Goal: Check status: Check status

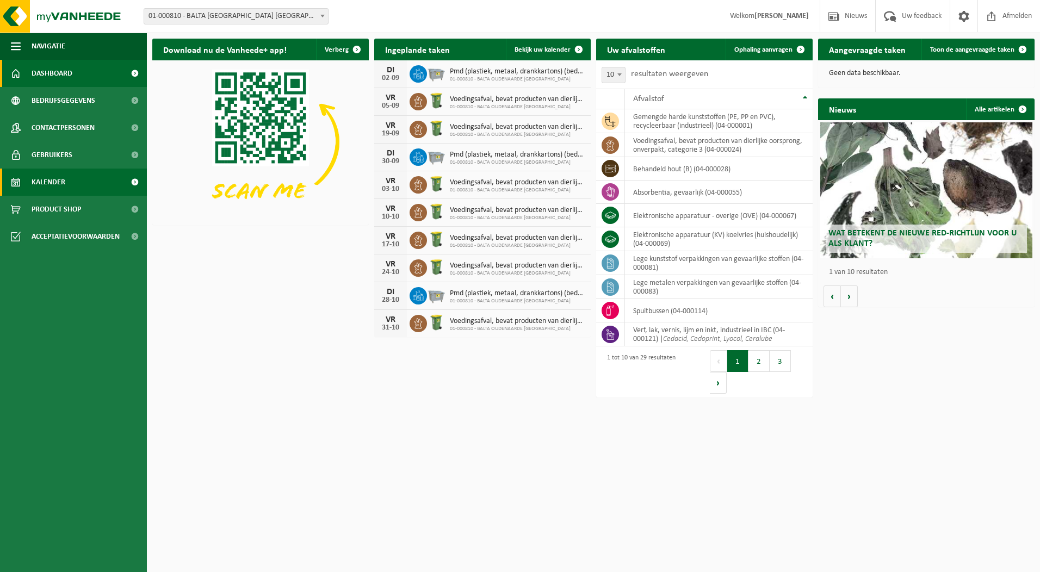
click at [43, 178] on span "Kalender" at bounding box center [49, 182] width 34 height 27
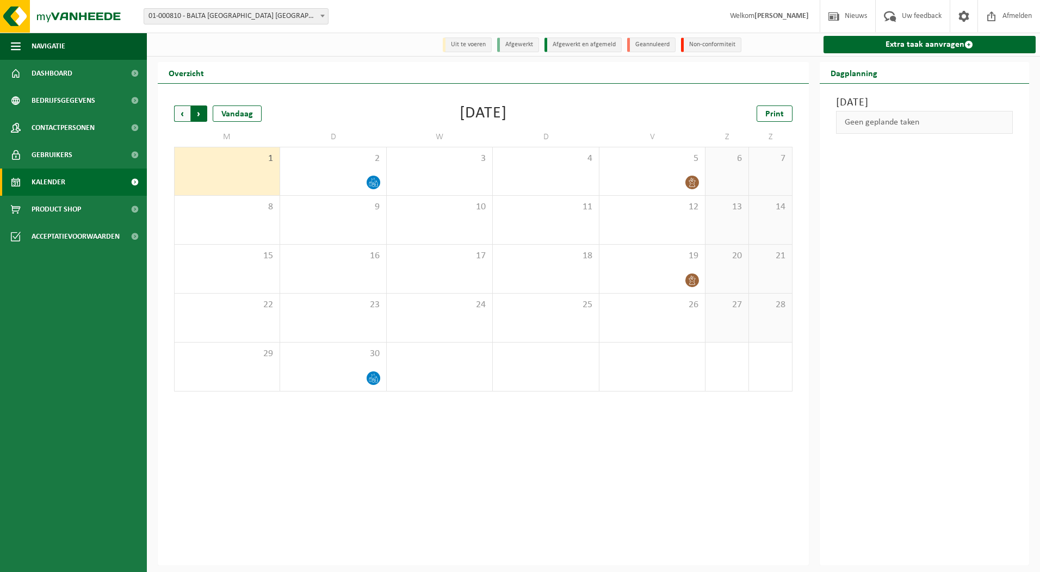
click at [180, 115] on span "Vorige" at bounding box center [182, 113] width 16 height 16
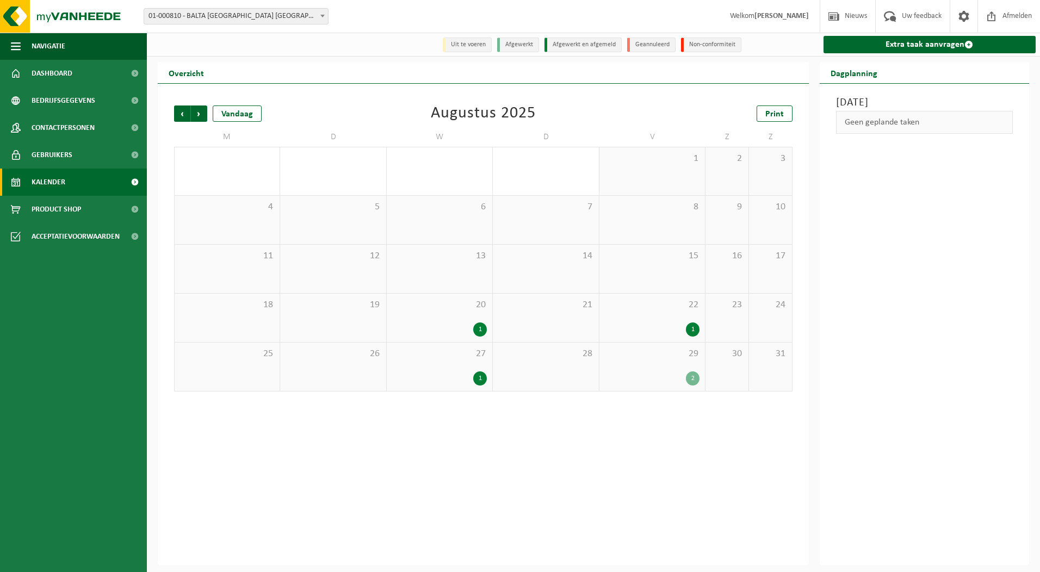
click at [477, 329] on div "1" at bounding box center [480, 329] width 14 height 14
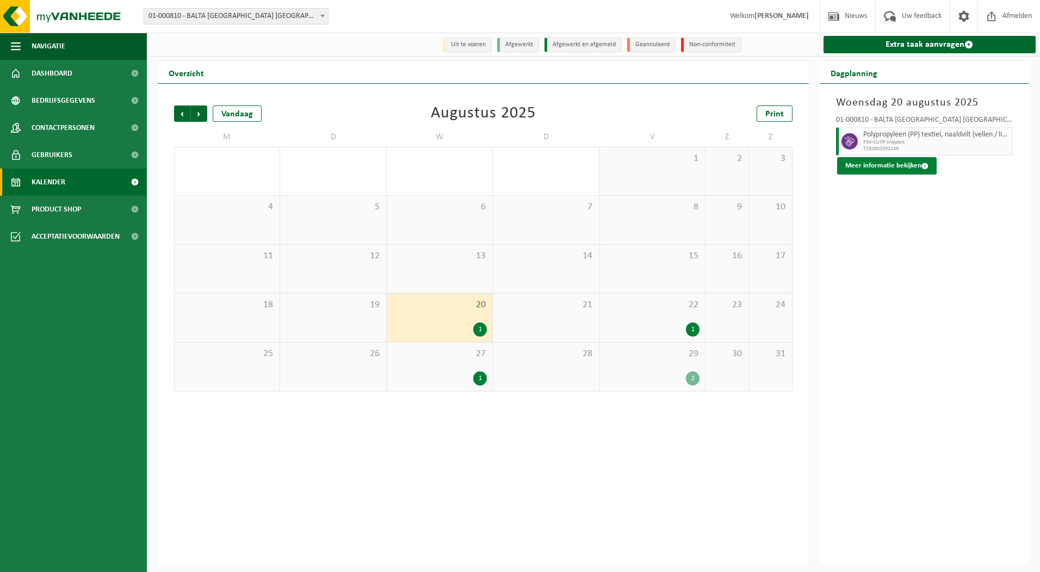
click at [900, 163] on button "Meer informatie bekijken" at bounding box center [886, 165] width 99 height 17
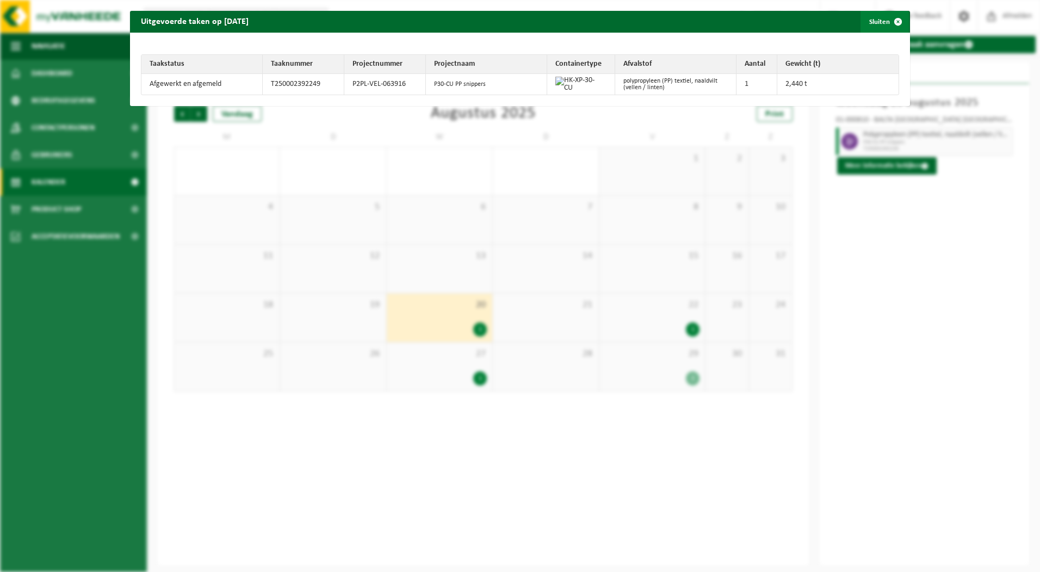
click at [893, 20] on span "button" at bounding box center [898, 22] width 22 height 22
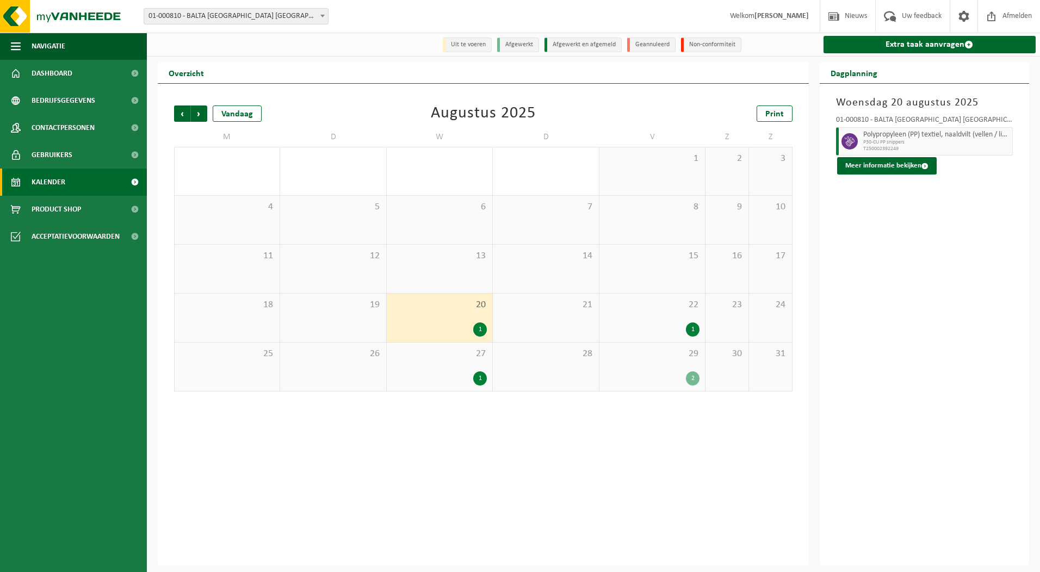
click at [695, 328] on div "1" at bounding box center [693, 329] width 14 height 14
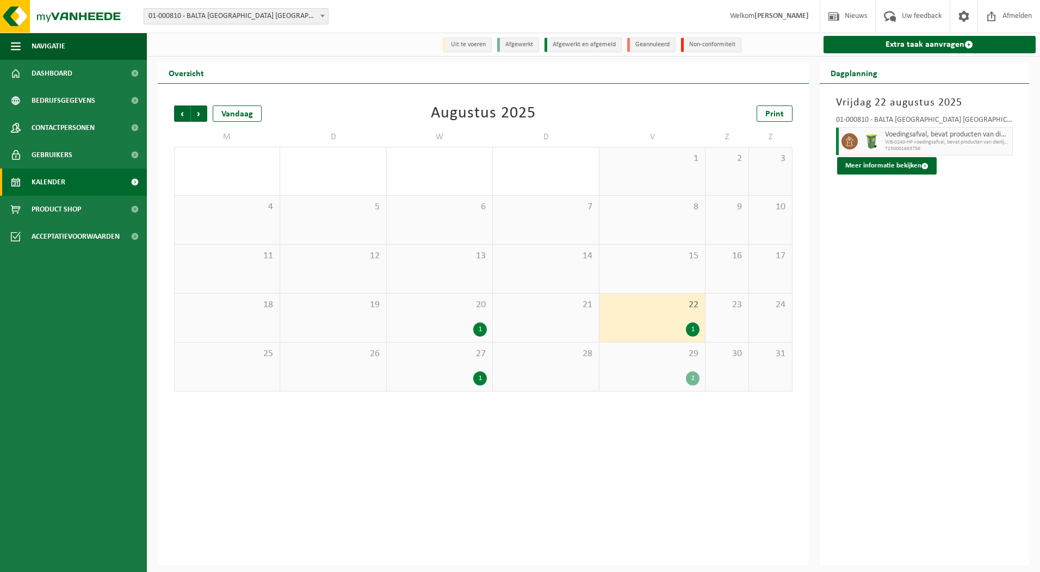
click at [691, 329] on div "1" at bounding box center [693, 329] width 14 height 14
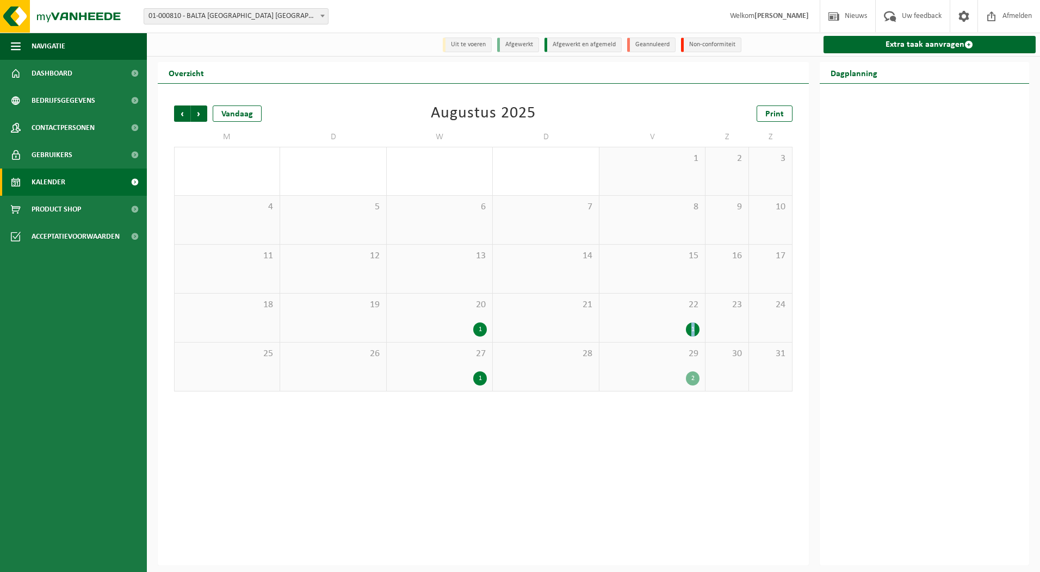
click at [691, 329] on div "1" at bounding box center [693, 329] width 14 height 14
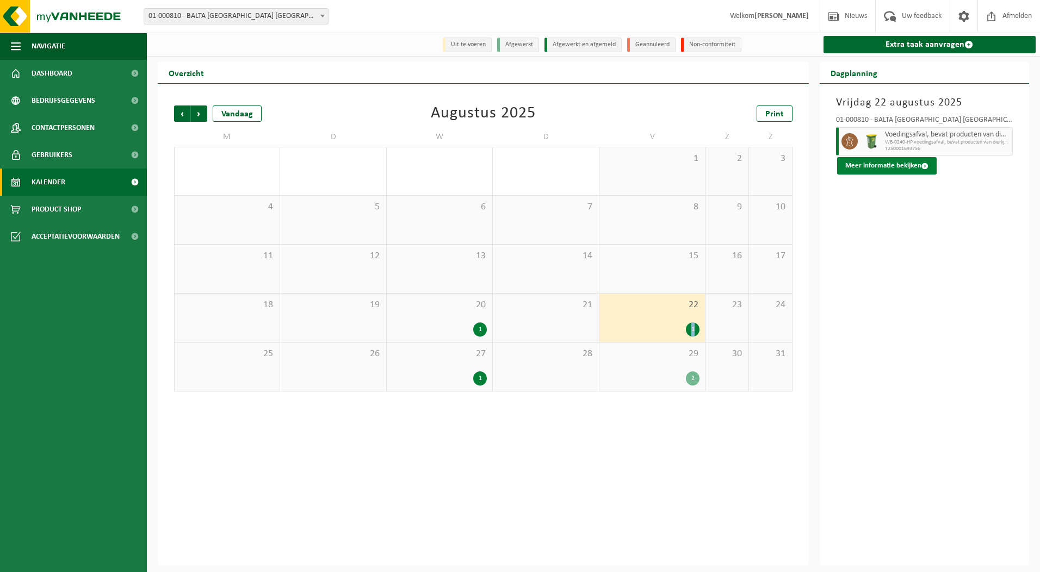
click at [869, 162] on button "Meer informatie bekijken" at bounding box center [886, 165] width 99 height 17
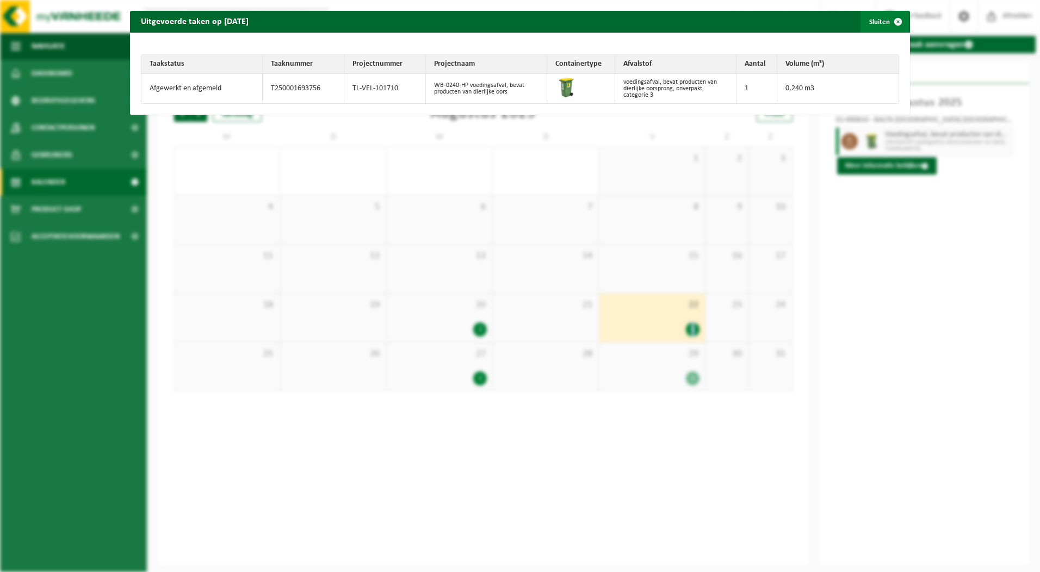
click at [891, 21] on span "button" at bounding box center [898, 22] width 22 height 22
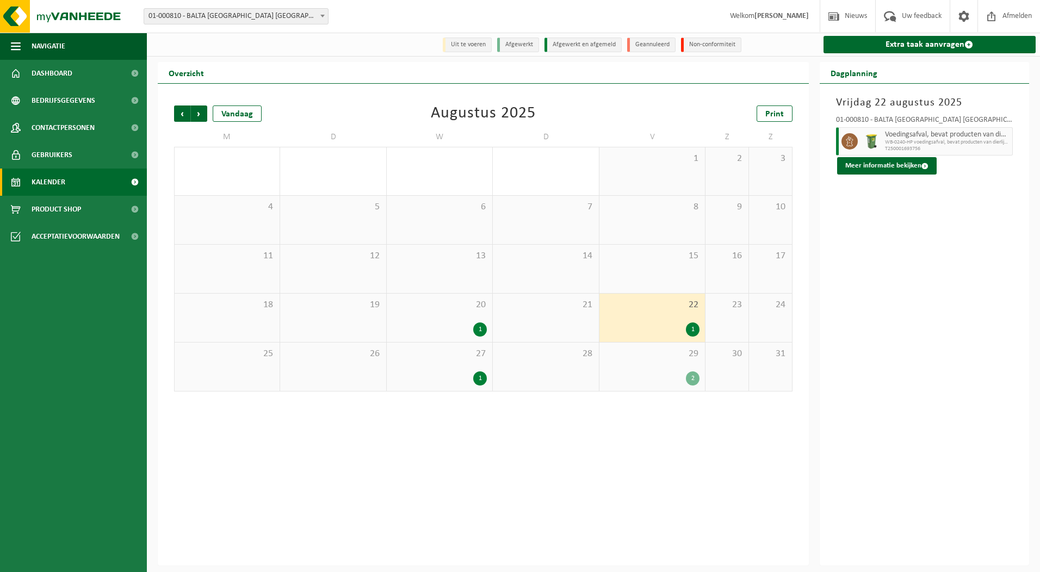
click at [477, 383] on div "1" at bounding box center [480, 378] width 14 height 14
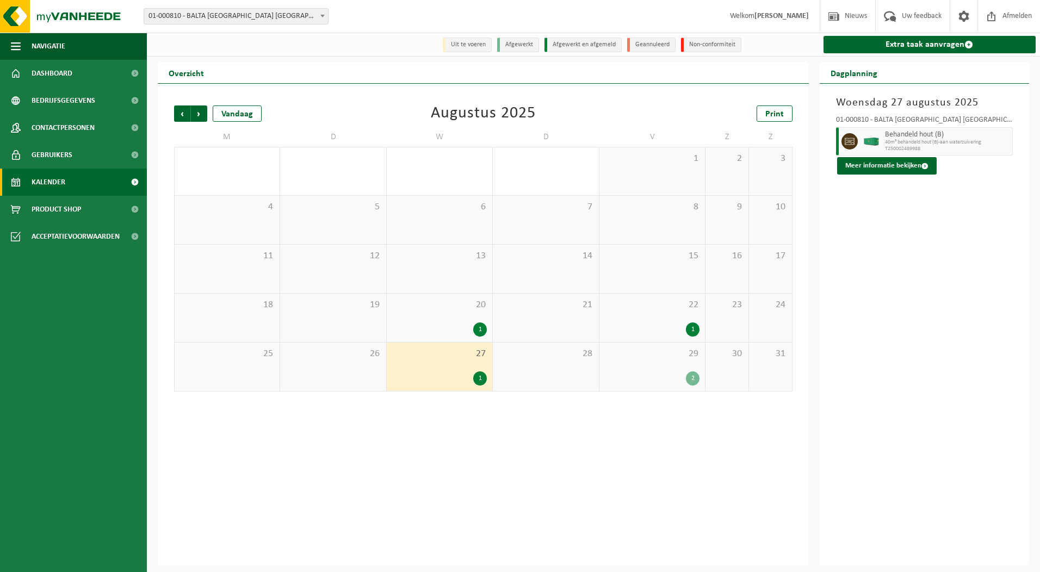
click at [477, 383] on div "1" at bounding box center [480, 378] width 14 height 14
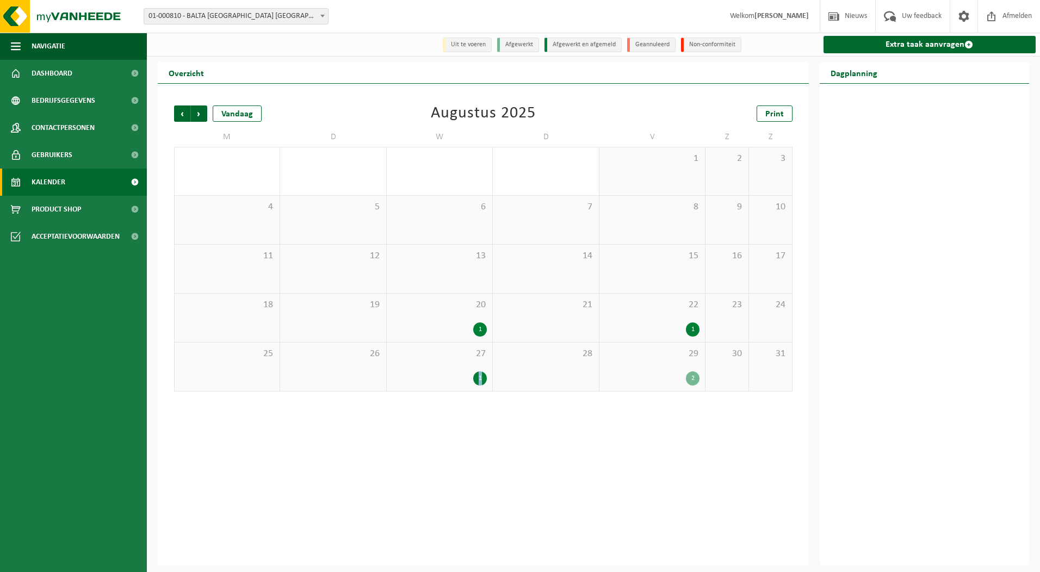
click at [477, 383] on div "1" at bounding box center [480, 378] width 14 height 14
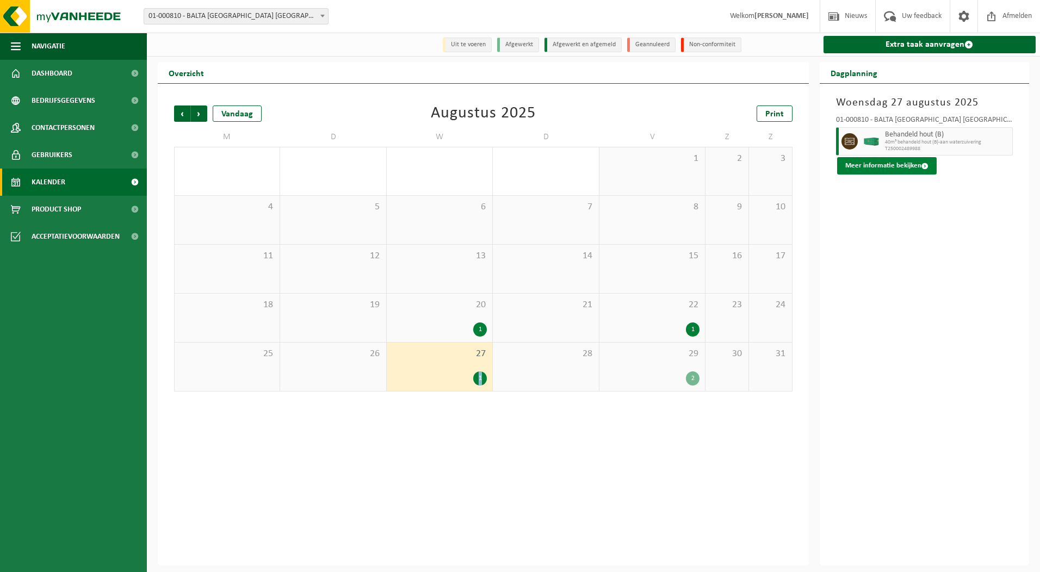
click at [899, 164] on button "Meer informatie bekijken" at bounding box center [886, 165] width 99 height 17
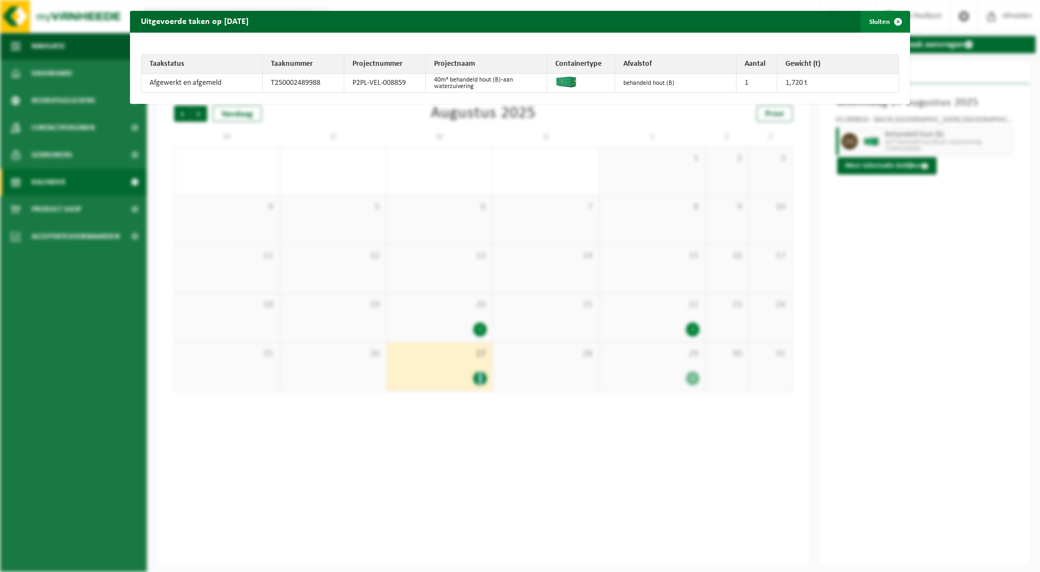
click at [887, 22] on span "button" at bounding box center [898, 22] width 22 height 22
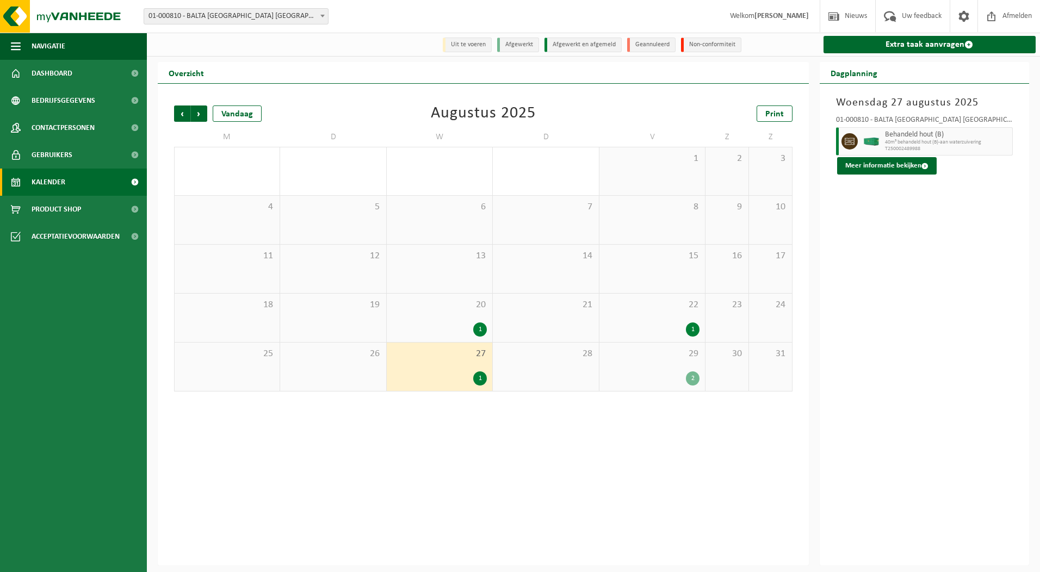
click at [691, 381] on div "2" at bounding box center [693, 378] width 14 height 14
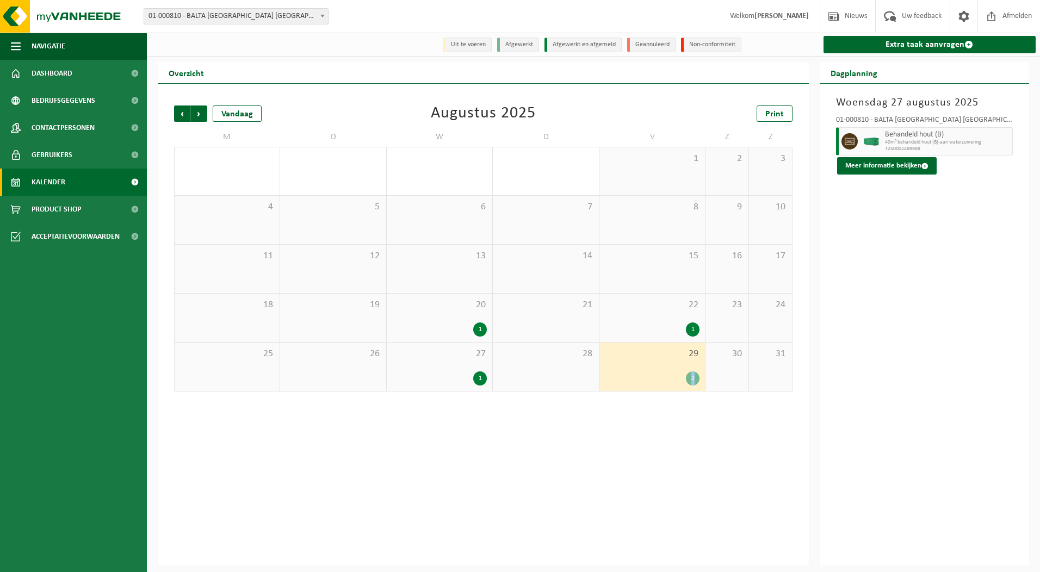
click at [691, 381] on div "2" at bounding box center [693, 378] width 14 height 14
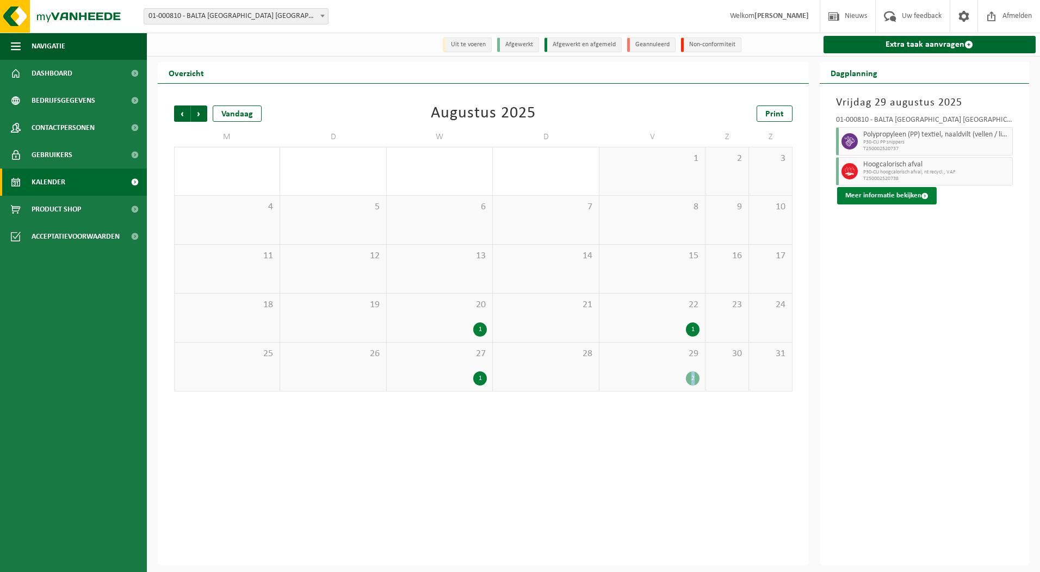
click at [884, 201] on button "Meer informatie bekijken" at bounding box center [886, 195] width 99 height 17
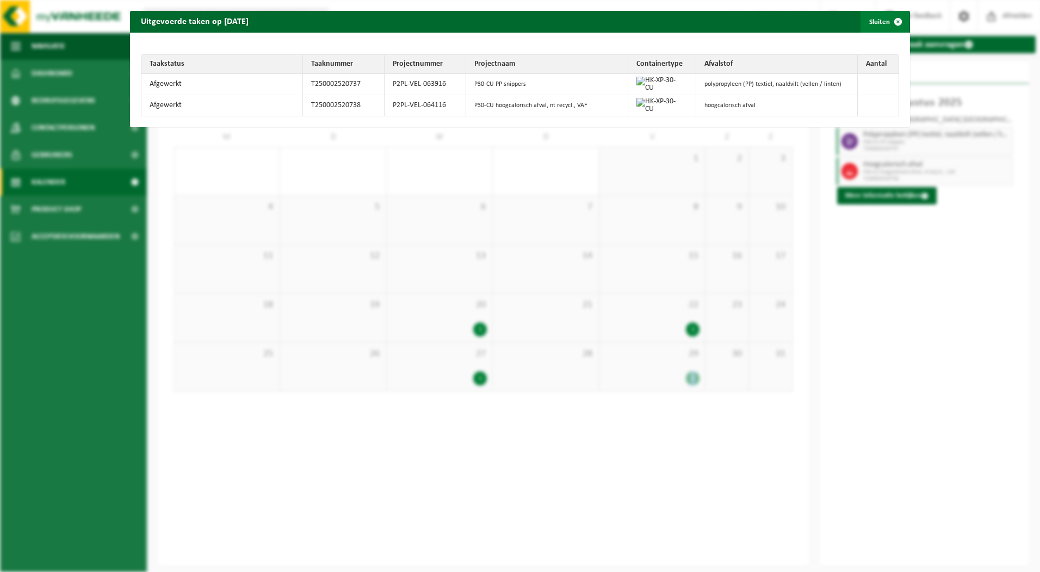
click at [887, 20] on span "button" at bounding box center [898, 22] width 22 height 22
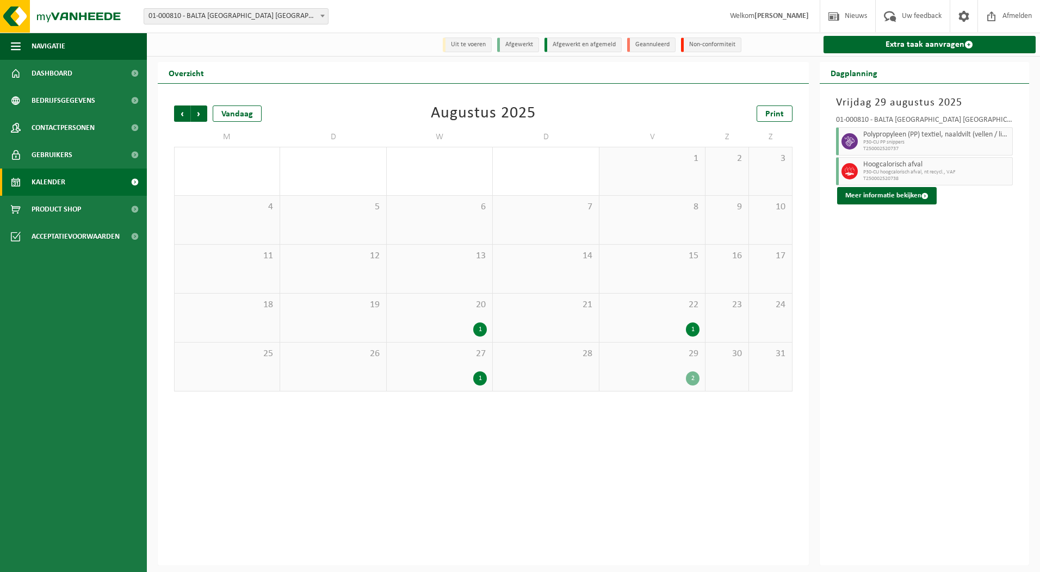
click at [694, 328] on div "1" at bounding box center [693, 329] width 14 height 14
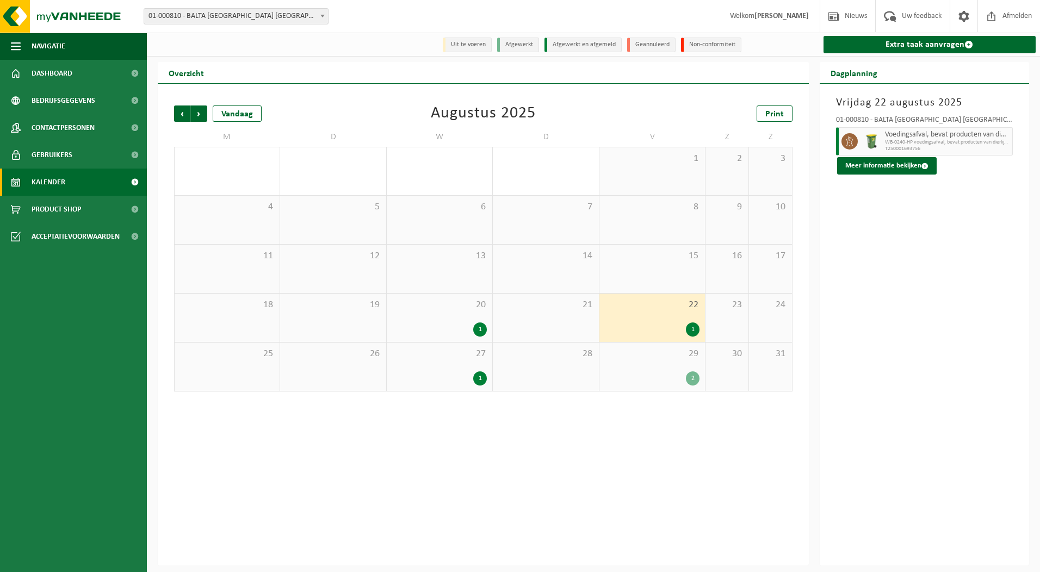
click at [481, 380] on div "1" at bounding box center [480, 378] width 14 height 14
